Goal: Navigation & Orientation: Find specific page/section

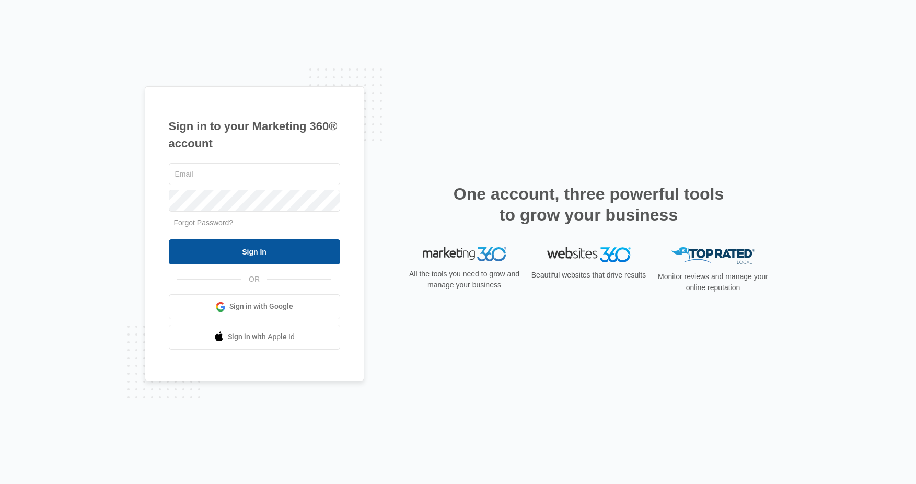
type input "[EMAIL_ADDRESS][DOMAIN_NAME]"
click at [262, 259] on input "Sign In" at bounding box center [254, 251] width 171 height 25
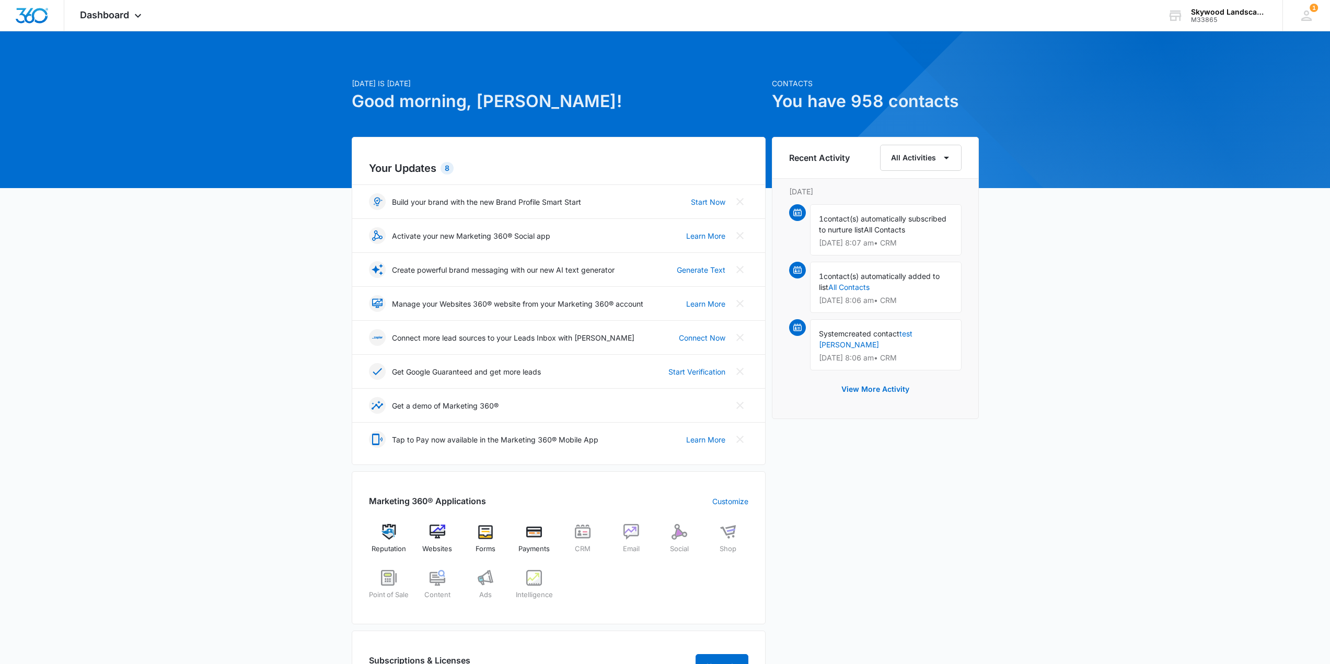
click at [246, 421] on div "Today is Tuesday, October 14th Good morning, Ken! Contacts You have 958 contact…" at bounding box center [665, 503] width 1330 height 919
click at [429, 483] on div "Websites" at bounding box center [437, 543] width 40 height 38
